Goal: Task Accomplishment & Management: Use online tool/utility

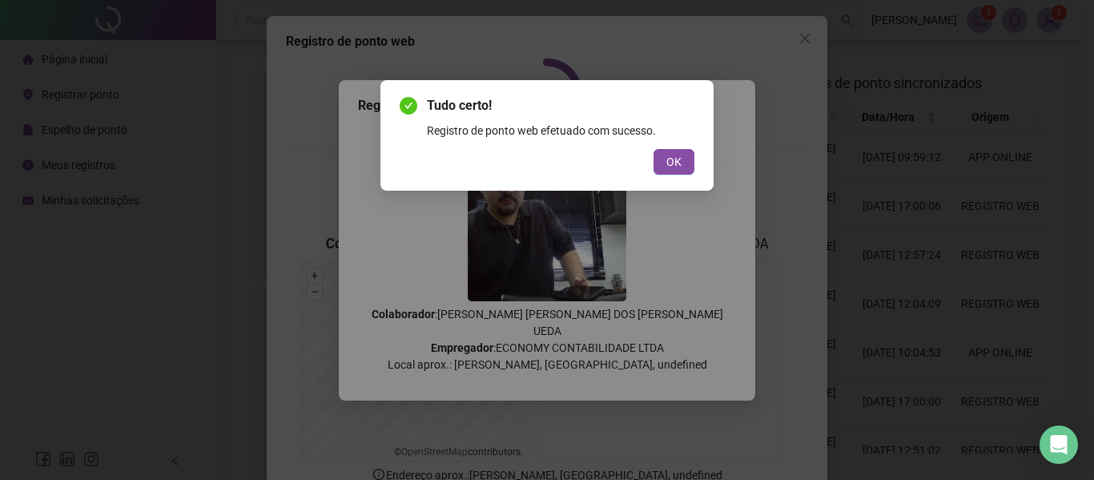
scroll to position [111, 0]
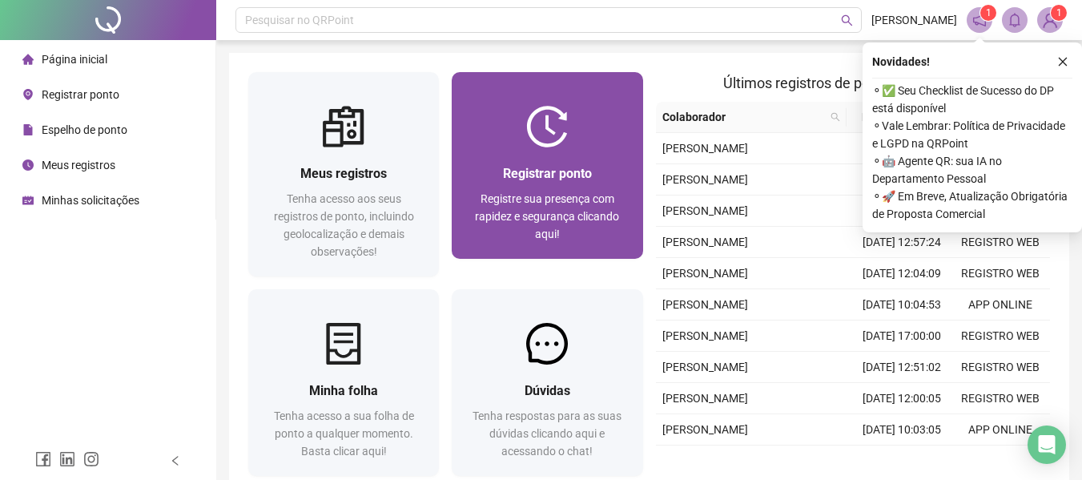
click at [615, 162] on div "Registrar ponto Registre sua presença com rapidez e segurança clicando aqui!" at bounding box center [547, 202] width 191 height 111
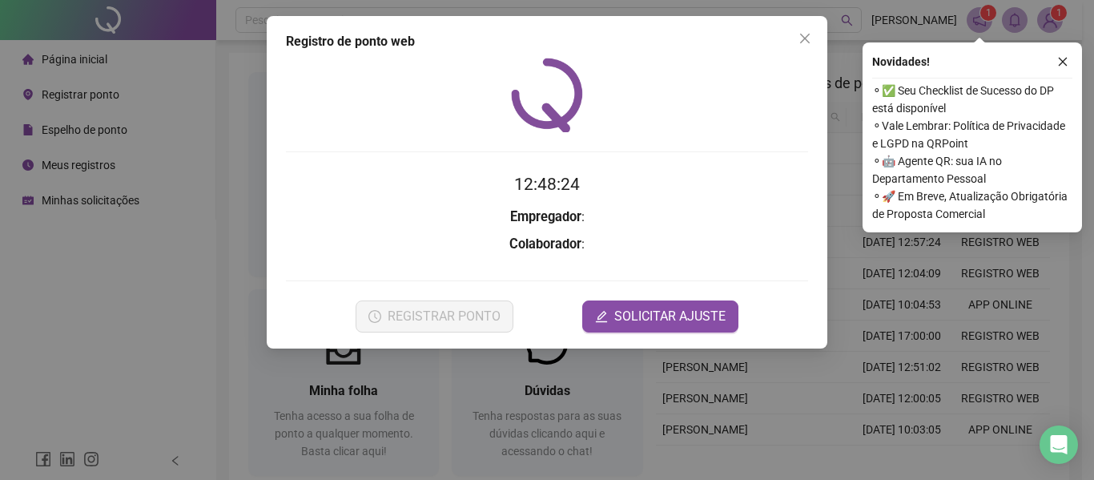
click at [910, 298] on div "Registro de ponto web 12:48:24 Empregador : Colaborador : REGISTRAR PONTO SOLIC…" at bounding box center [547, 240] width 1094 height 480
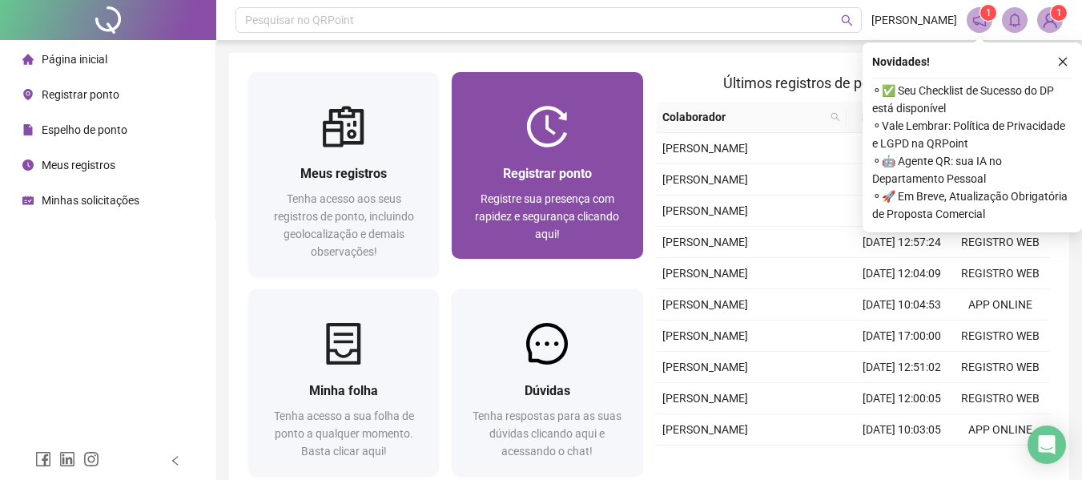
click at [513, 161] on div "Registrar ponto Registre sua presença com rapidez e segurança clicando aqui!" at bounding box center [547, 202] width 191 height 111
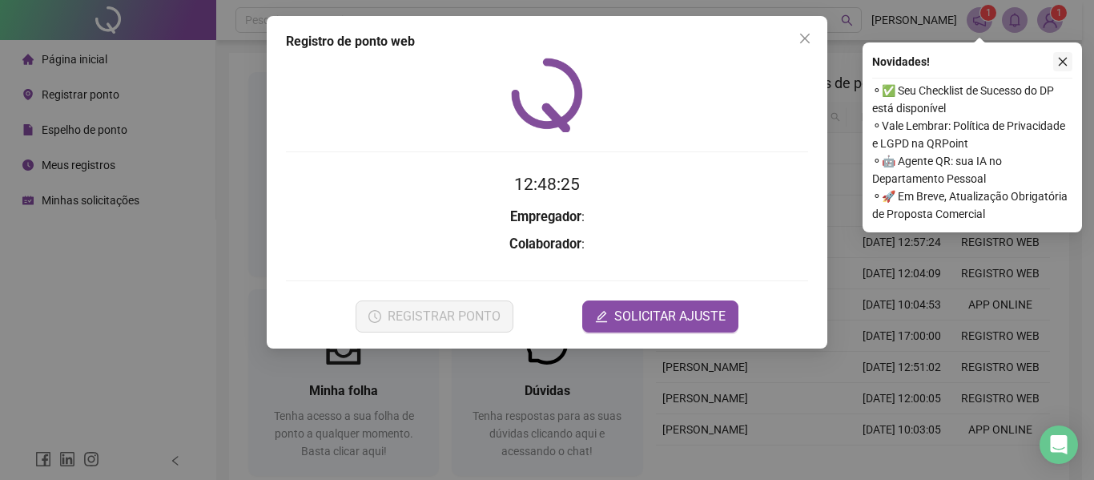
click at [1066, 63] on icon "close" at bounding box center [1063, 61] width 11 height 11
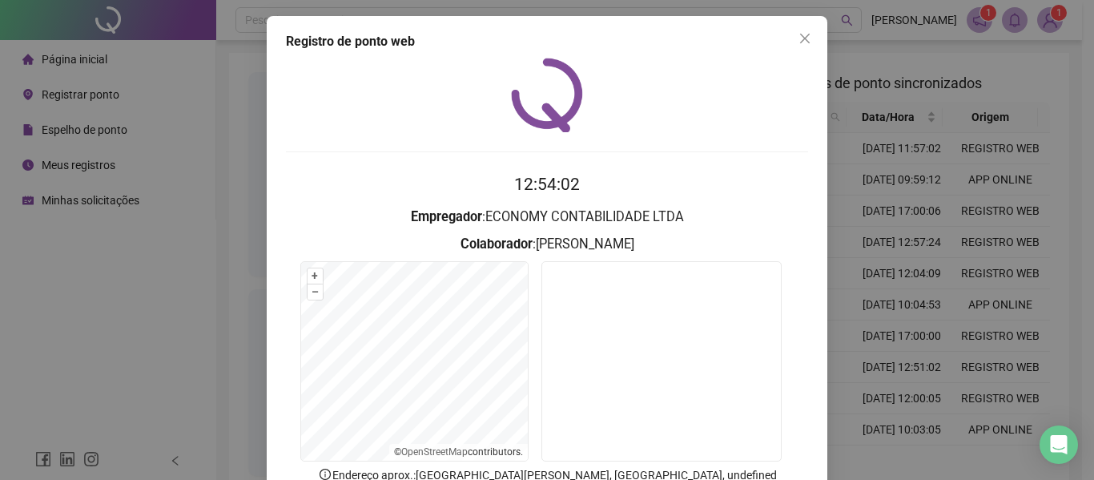
scroll to position [80, 0]
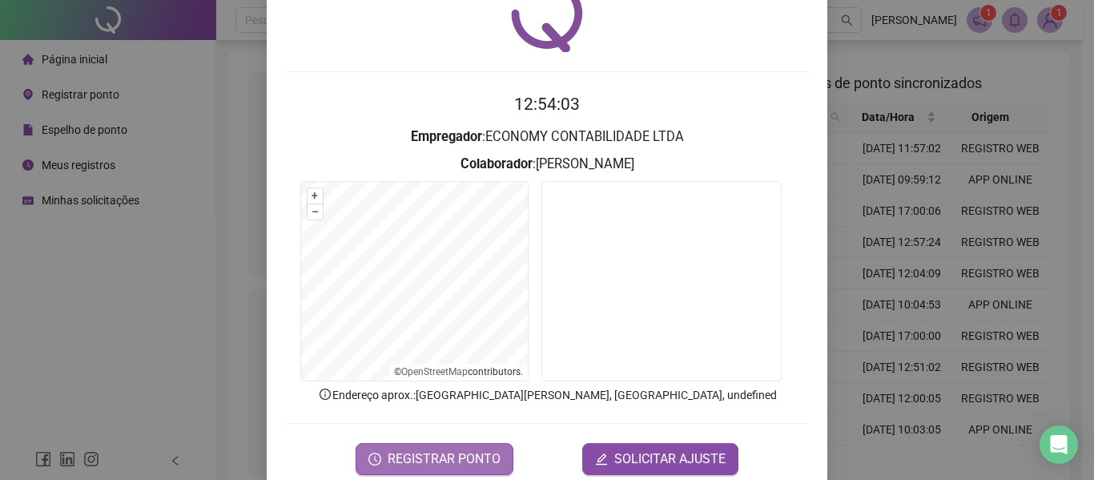
click at [471, 445] on button "REGISTRAR PONTO" at bounding box center [435, 459] width 158 height 32
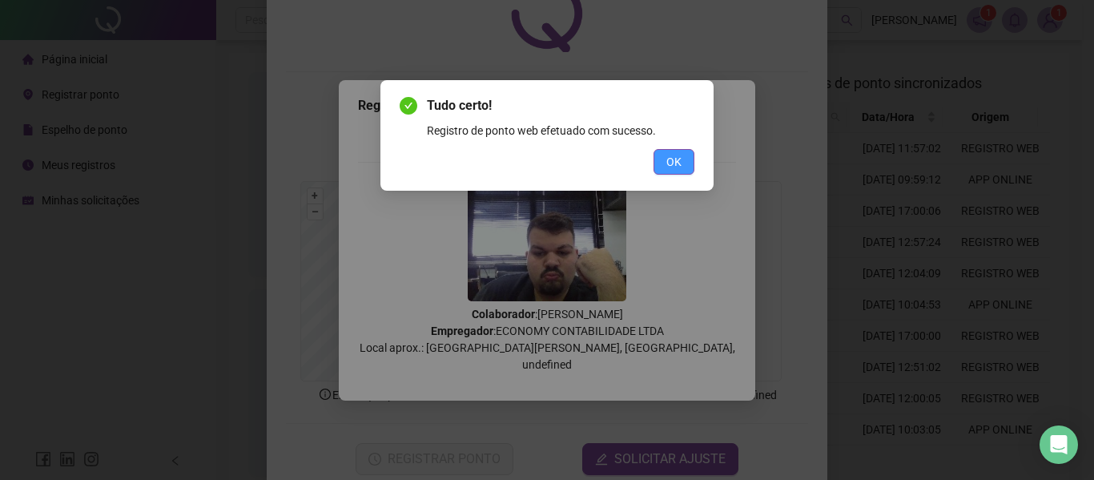
click at [687, 159] on button "OK" at bounding box center [674, 162] width 41 height 26
